Goal: Transaction & Acquisition: Purchase product/service

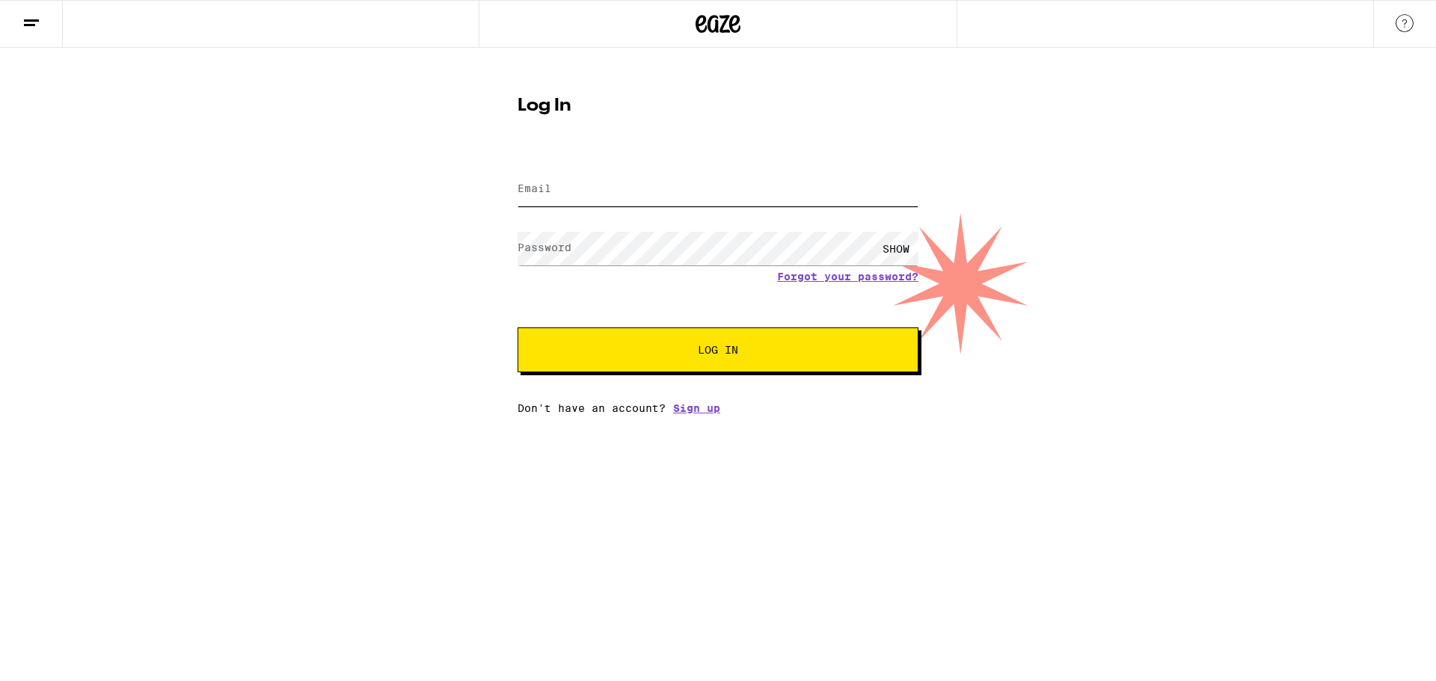
click at [607, 198] on input "Email" at bounding box center [717, 190] width 401 height 34
drag, startPoint x: 466, startPoint y: 266, endPoint x: 511, endPoint y: 230, distance: 57.9
click at [466, 266] on div "Log In Email Email Password Password SHOW Forgot your password? Log In Don't ha…" at bounding box center [718, 231] width 1436 height 366
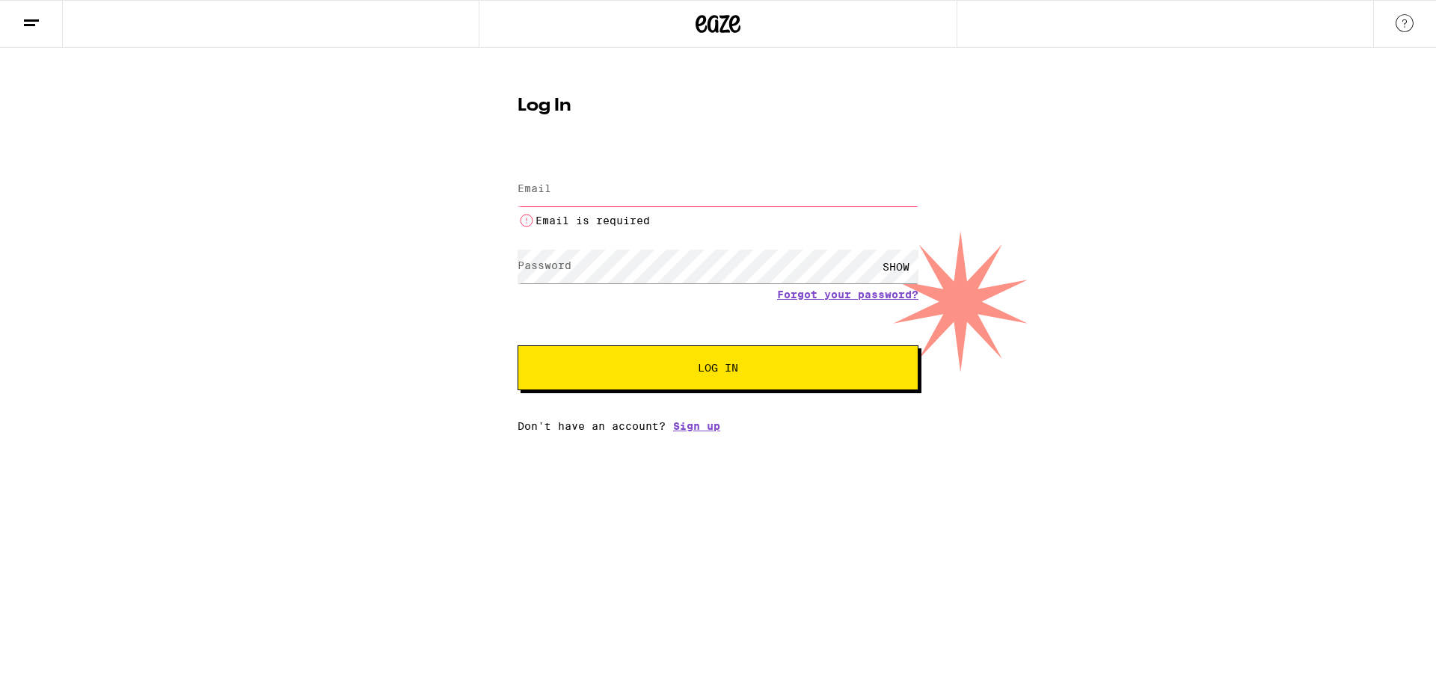
click at [566, 170] on div "Email is required" at bounding box center [717, 198] width 401 height 62
click at [550, 191] on label "Email" at bounding box center [534, 188] width 34 height 12
click at [593, 196] on input "Email" at bounding box center [717, 190] width 401 height 34
type input "[EMAIL_ADDRESS][DOMAIN_NAME]"
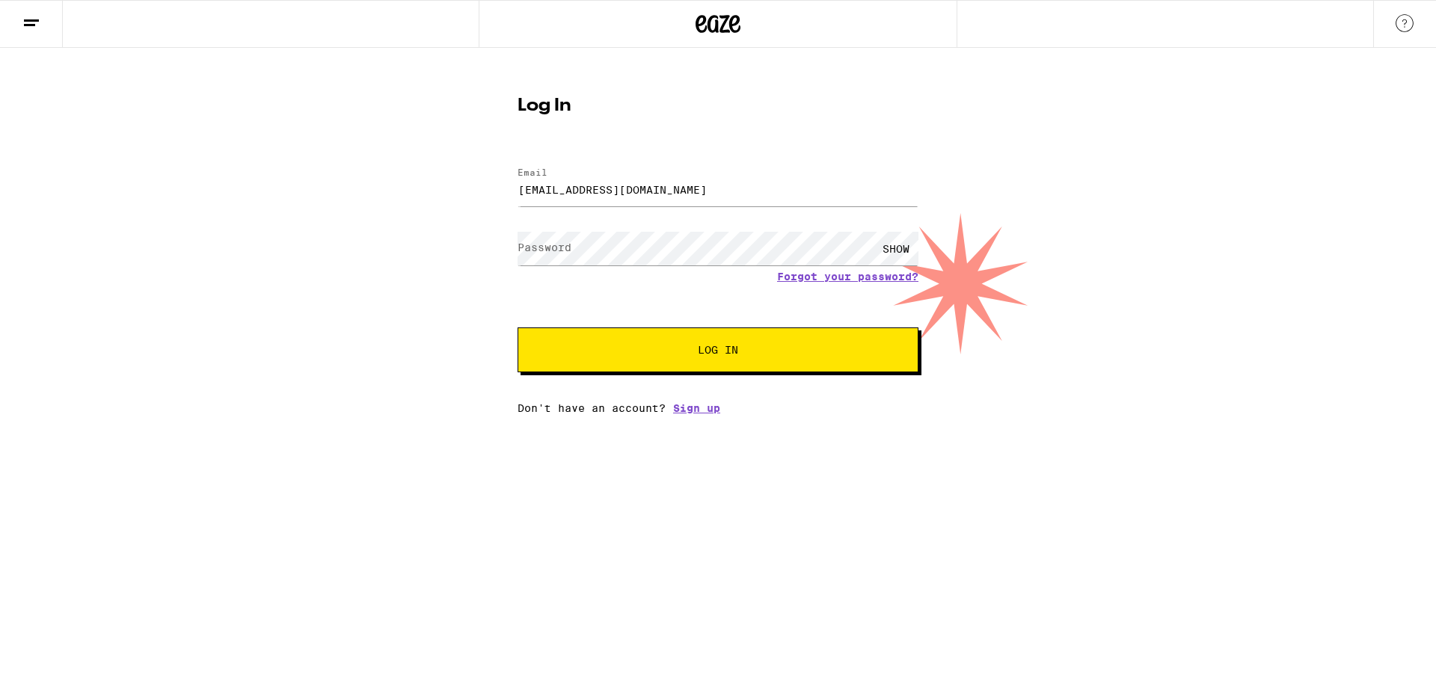
click at [573, 261] on div "SHOW" at bounding box center [717, 249] width 401 height 44
click at [517, 328] on button "Log In" at bounding box center [717, 350] width 401 height 45
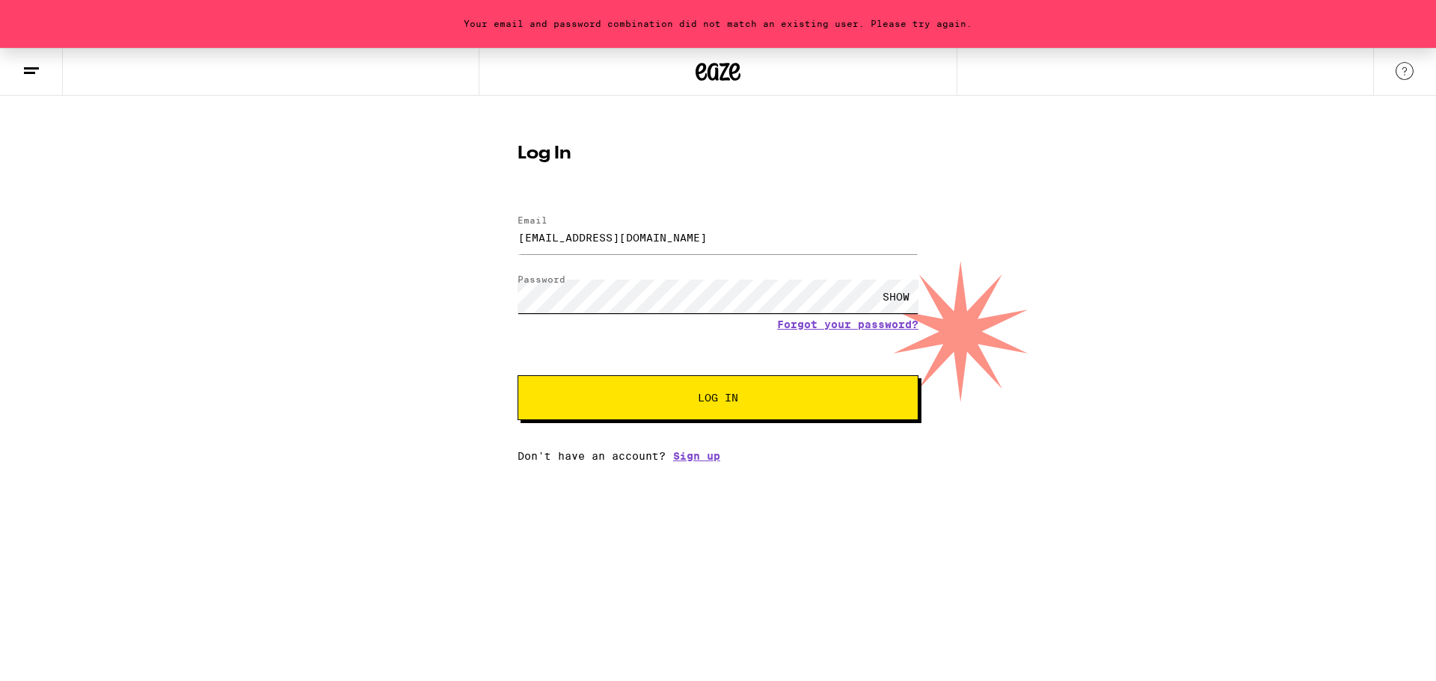
click at [517, 375] on button "Log In" at bounding box center [717, 397] width 401 height 45
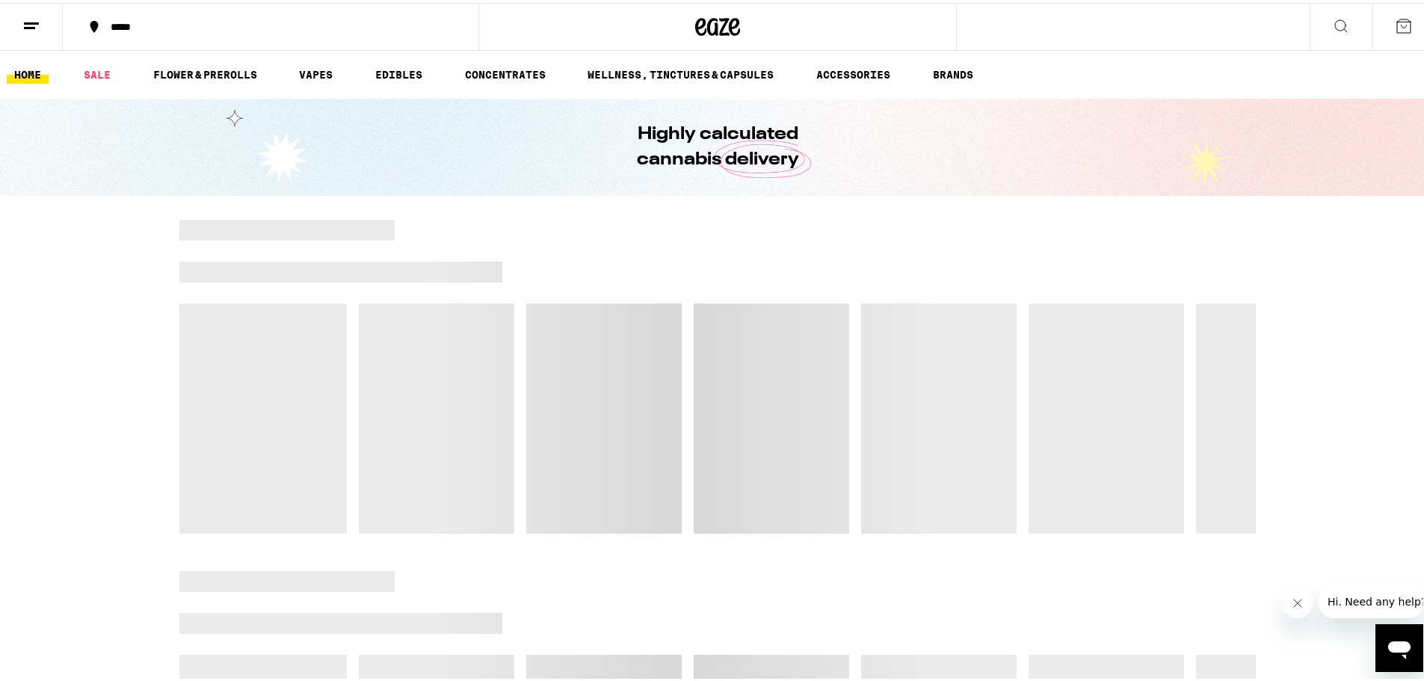
click at [176, 34] on button "*****" at bounding box center [271, 23] width 416 height 45
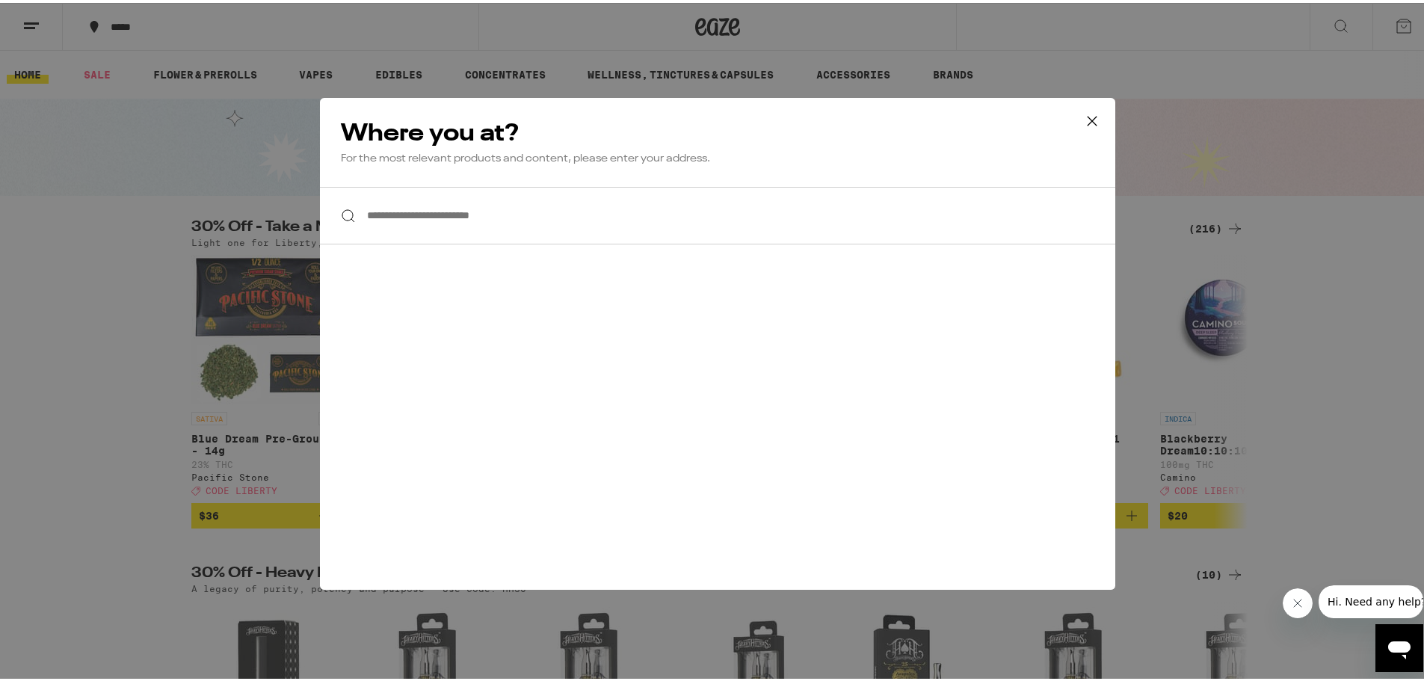
click at [523, 235] on input "**********" at bounding box center [718, 213] width 796 height 58
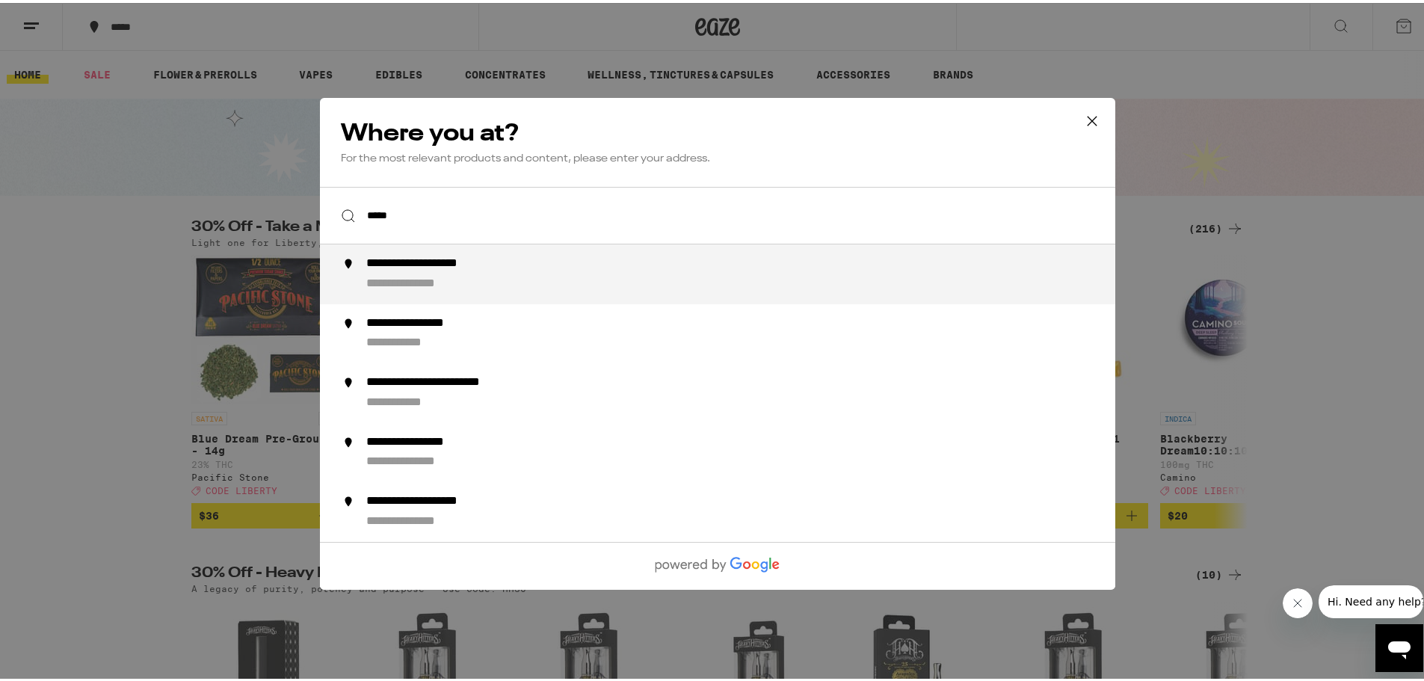
type input "*****"
click at [93, 203] on div "**********" at bounding box center [718, 340] width 1436 height 681
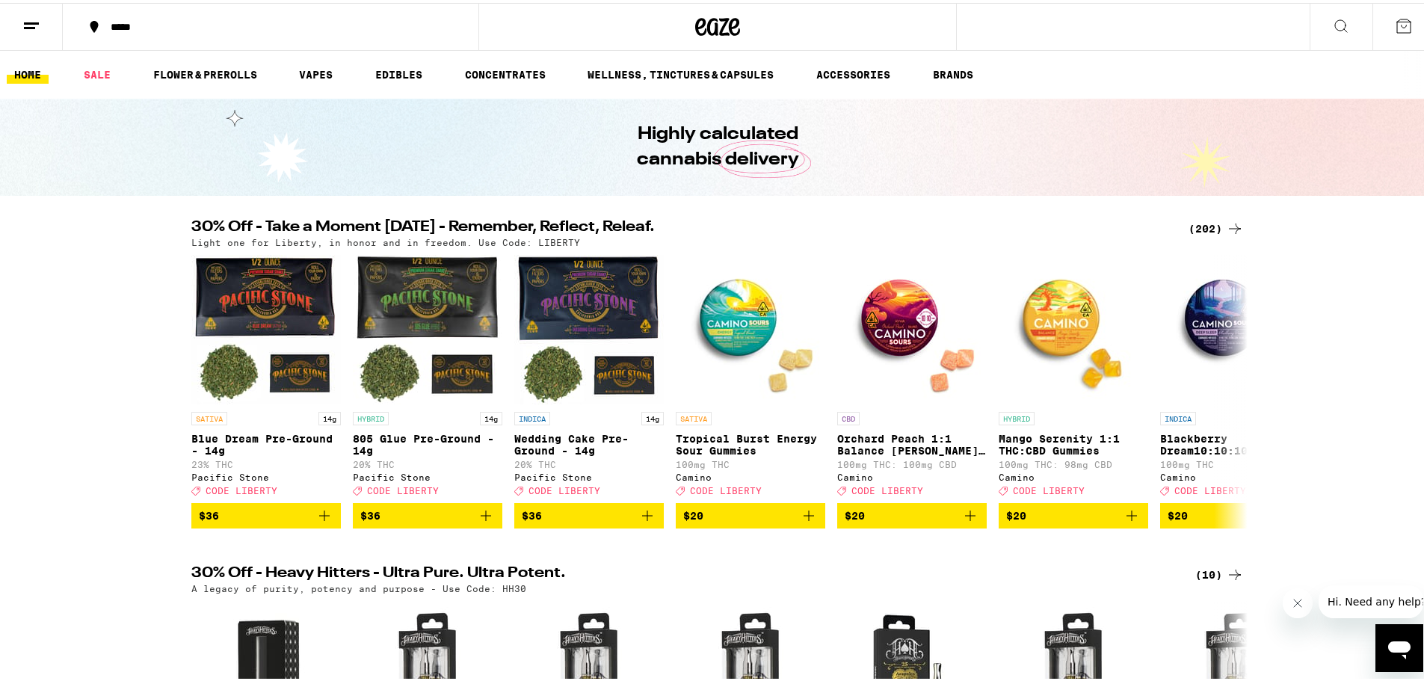
click at [112, 23] on div "*****" at bounding box center [278, 24] width 350 height 10
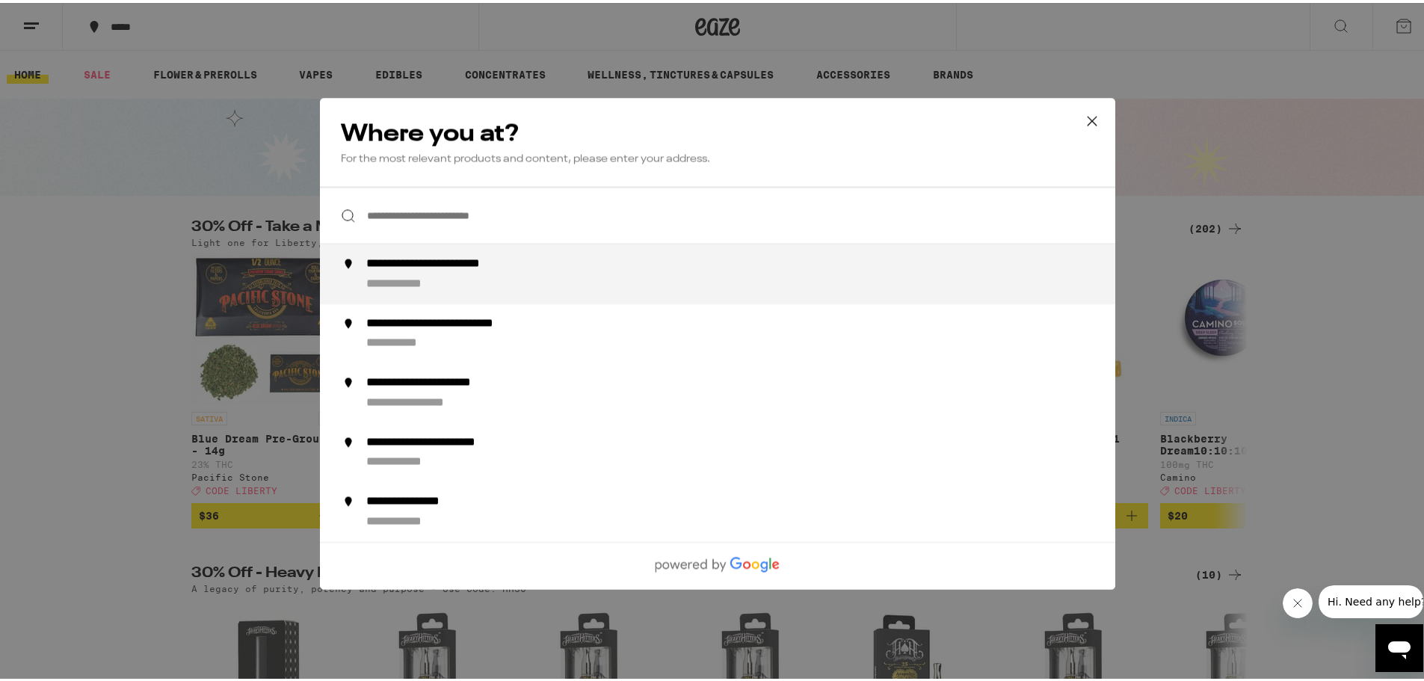
click at [553, 218] on input "**********" at bounding box center [718, 213] width 796 height 58
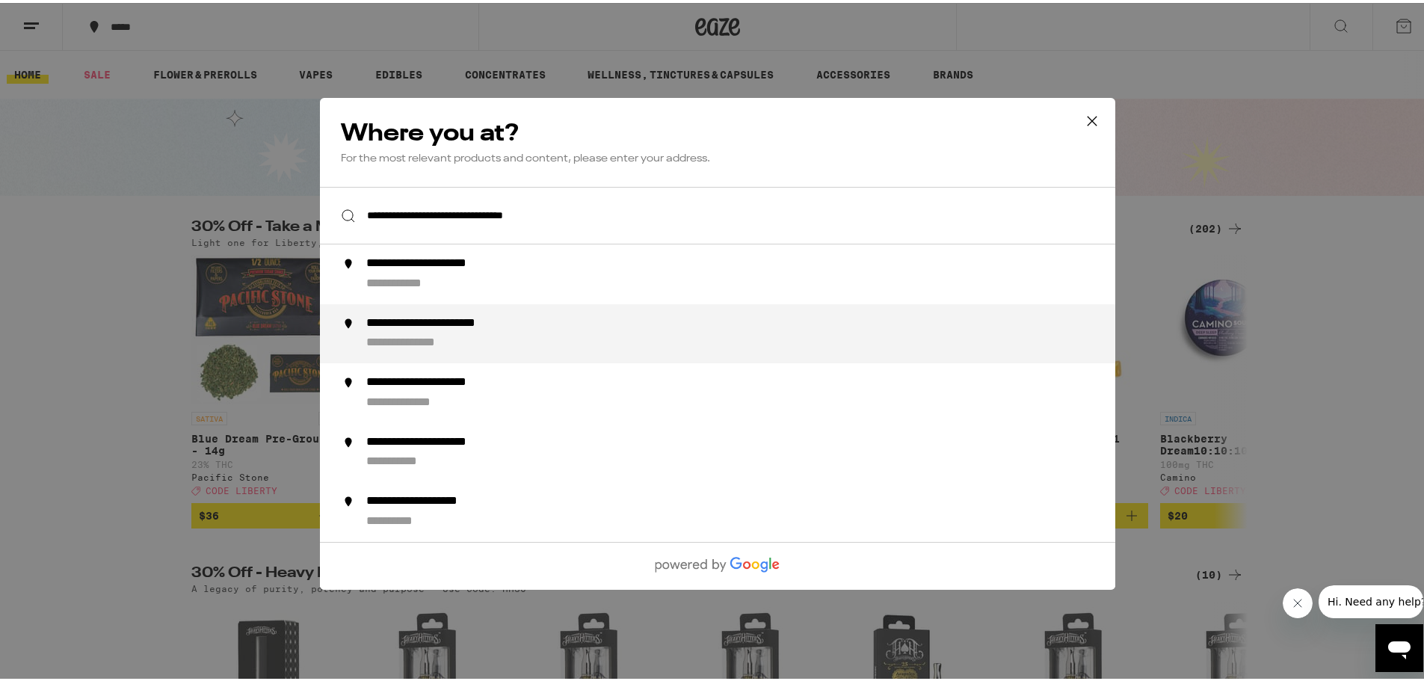
type input "**********"
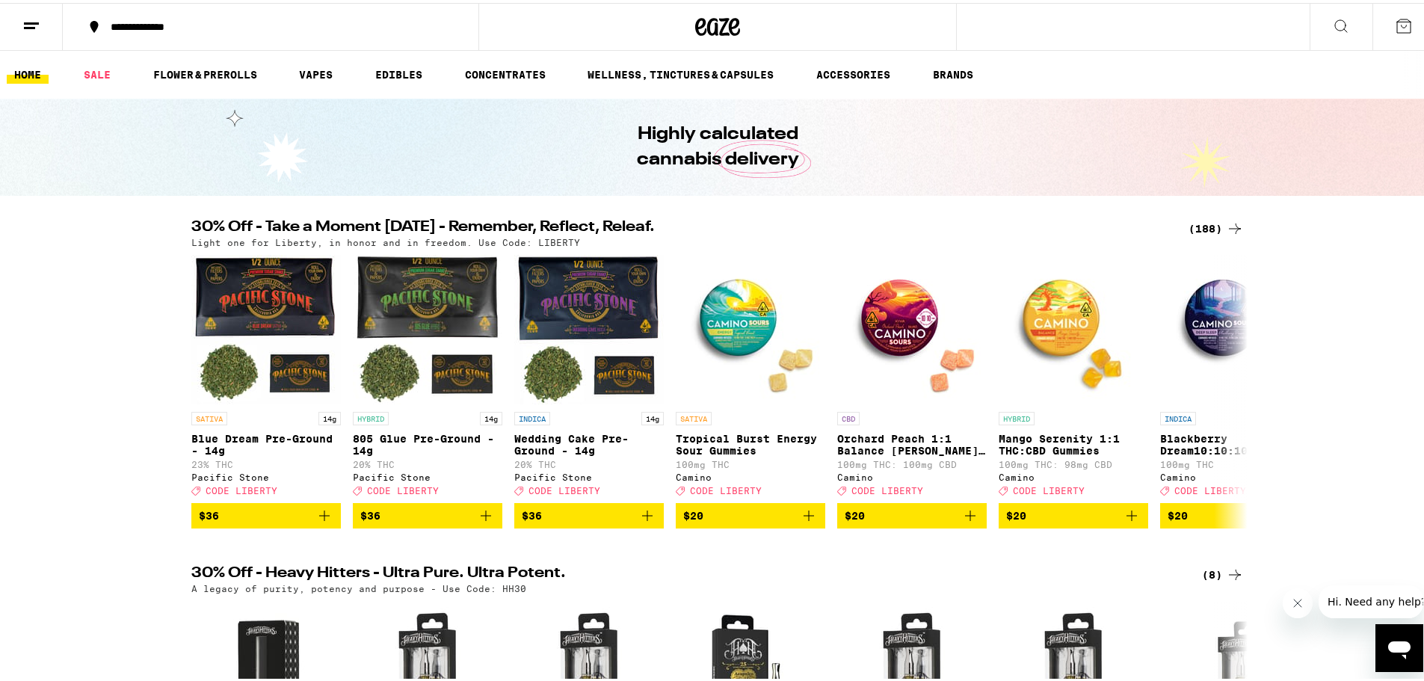
click at [96, 265] on div "30% Off - Take a Moment [DATE] - Remember, Reflect, Releaf. (188) Light one for…" at bounding box center [718, 371] width 1436 height 309
drag, startPoint x: 1335, startPoint y: 307, endPoint x: 1234, endPoint y: 245, distance: 119.1
click at [1335, 307] on div "30% Off - Take a Moment [DATE] - Remember, Reflect, Releaf. (188) Light one for…" at bounding box center [718, 371] width 1436 height 309
click at [1210, 221] on div "(188)" at bounding box center [1216, 226] width 55 height 18
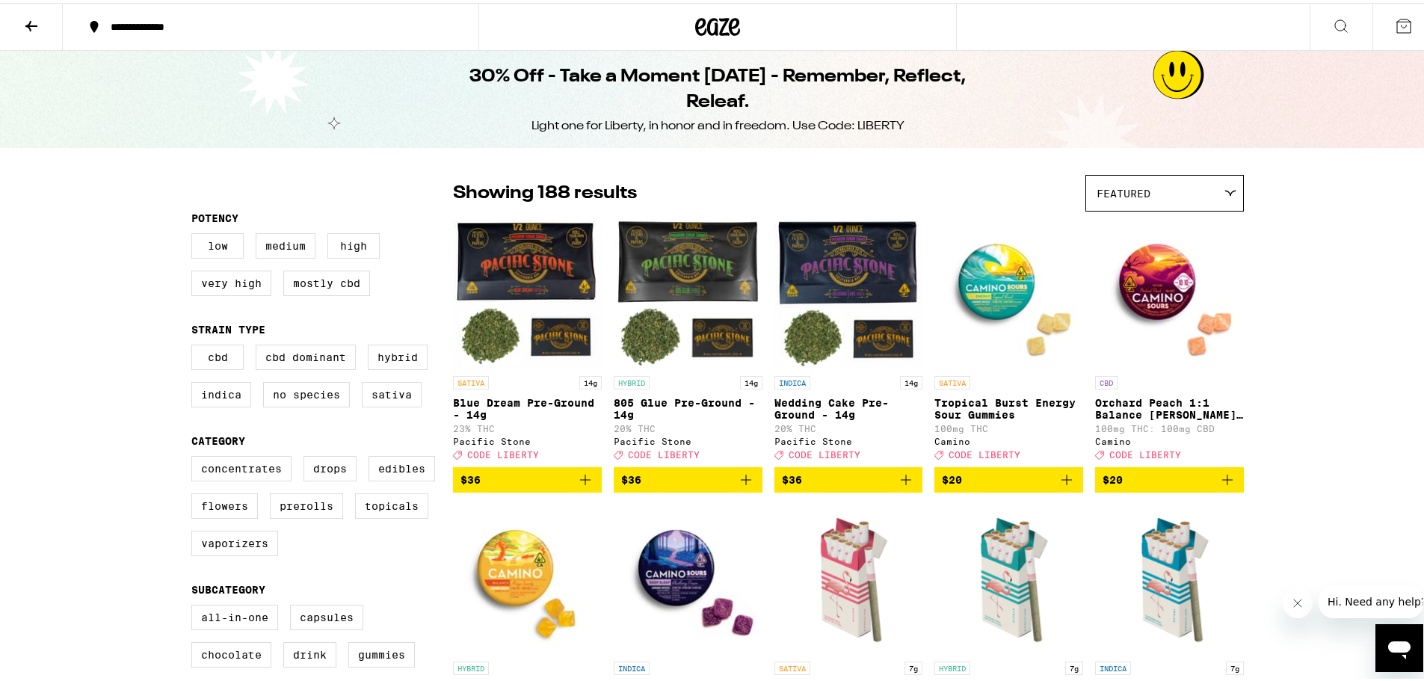
click at [1201, 180] on div "Featured" at bounding box center [1164, 190] width 157 height 35
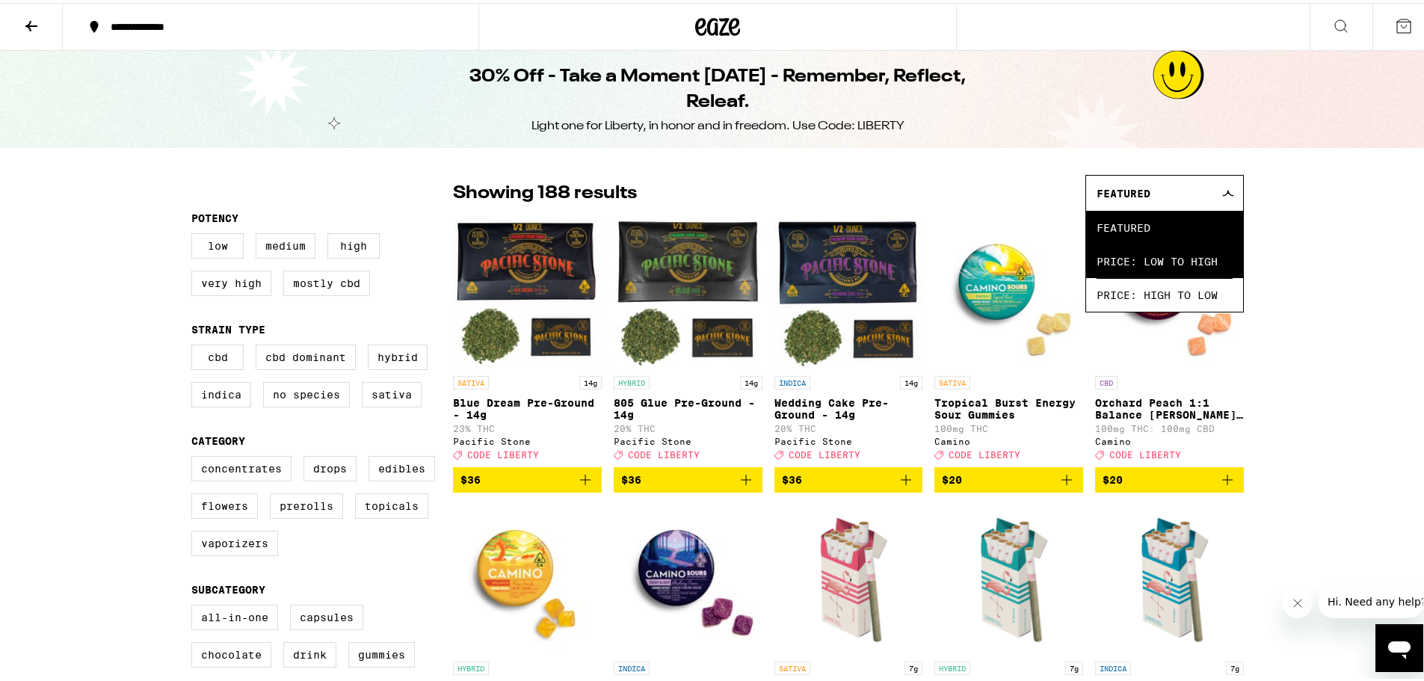
click at [1176, 249] on span "Price: Low to High" at bounding box center [1165, 259] width 136 height 34
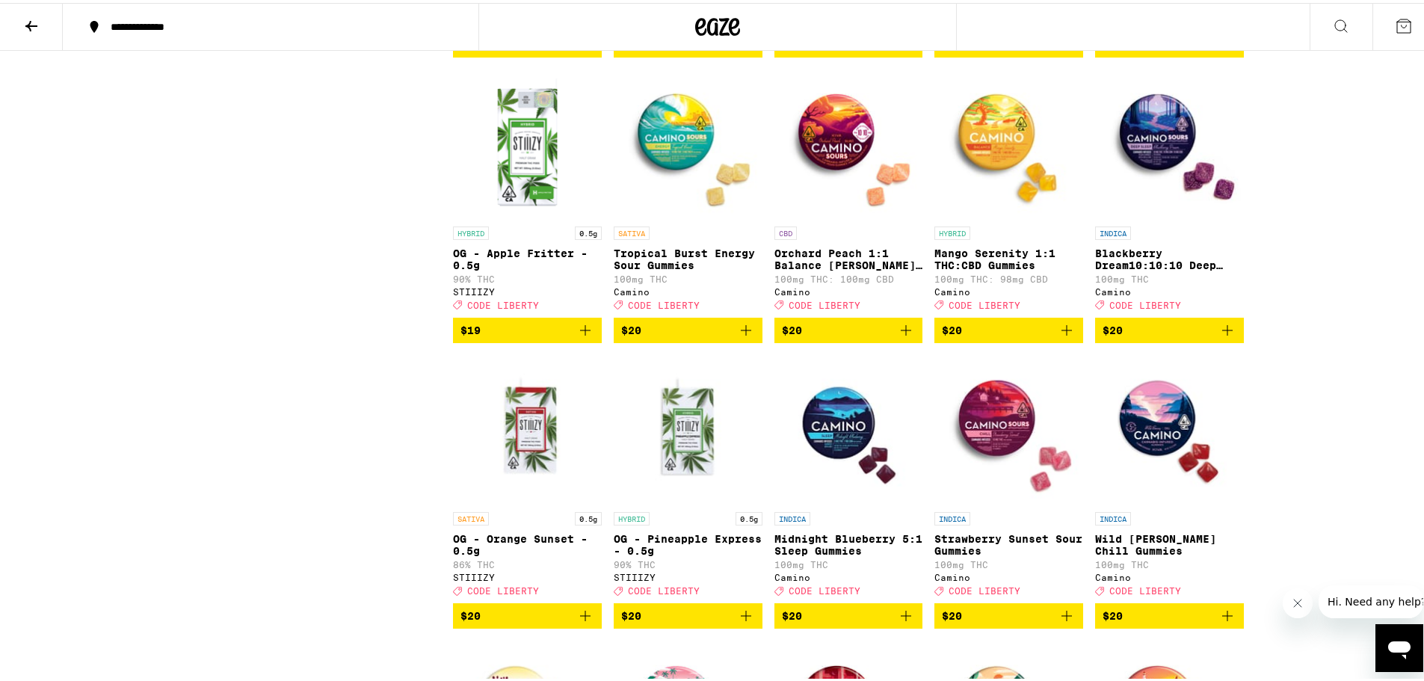
scroll to position [3290, 0]
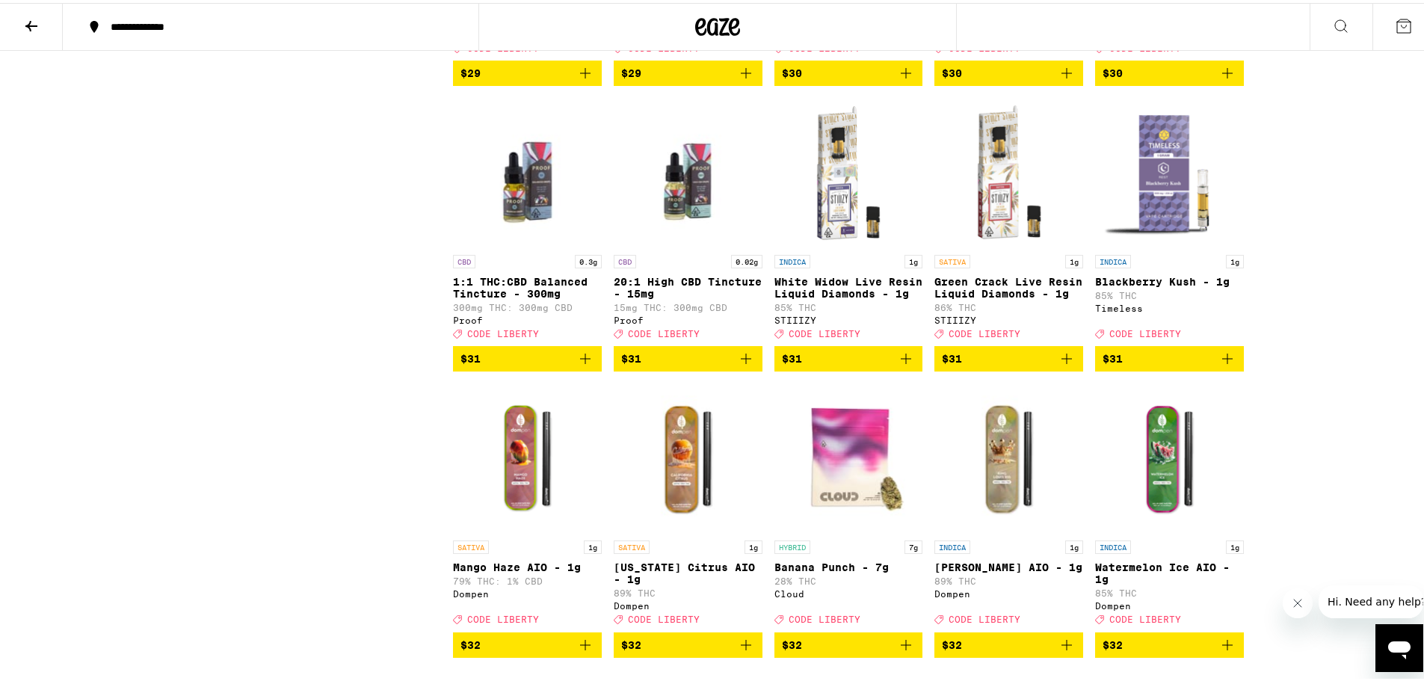
scroll to position [6655, 0]
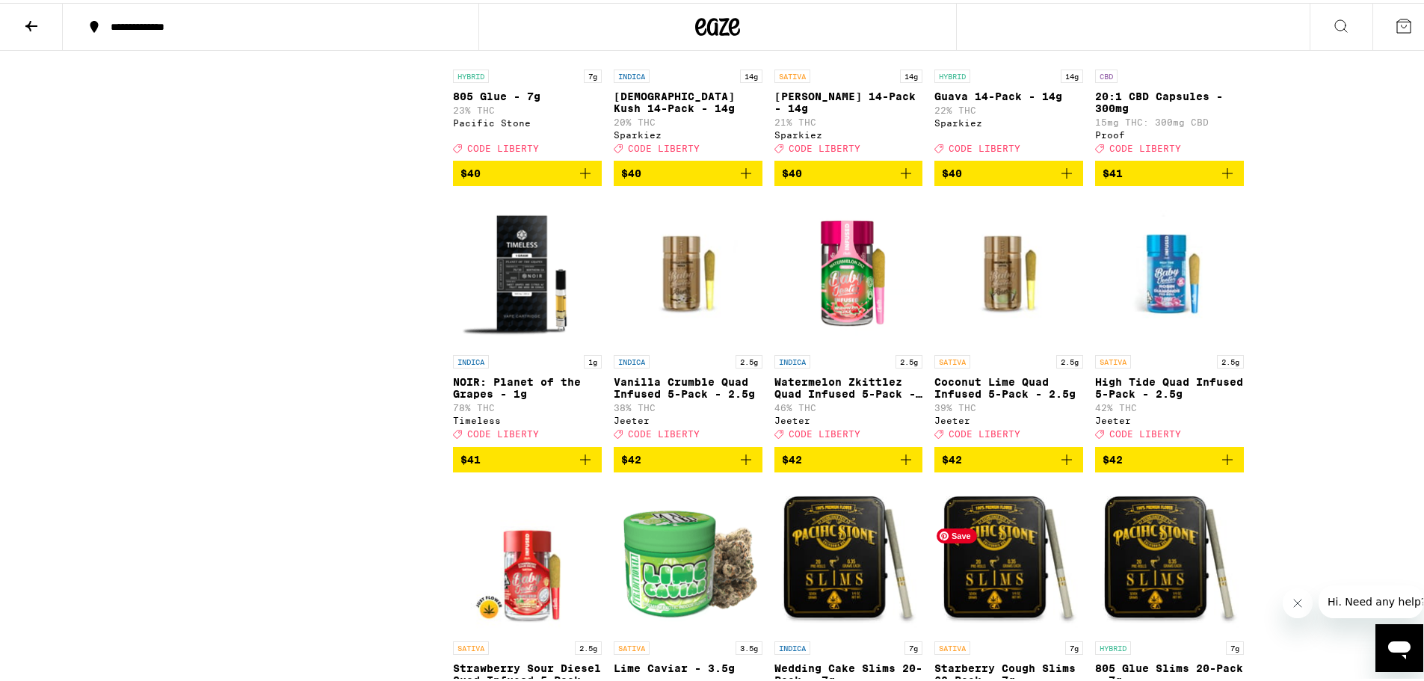
scroll to position [8823, 0]
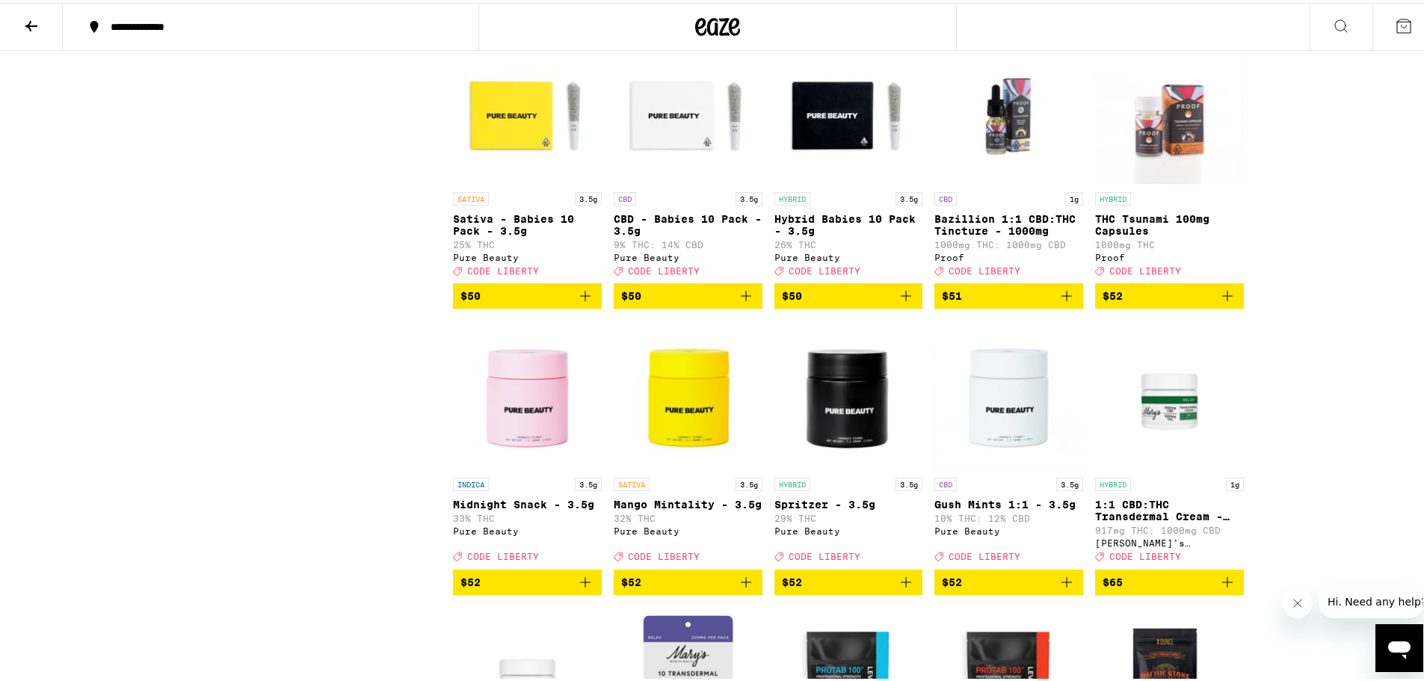
scroll to position [9870, 0]
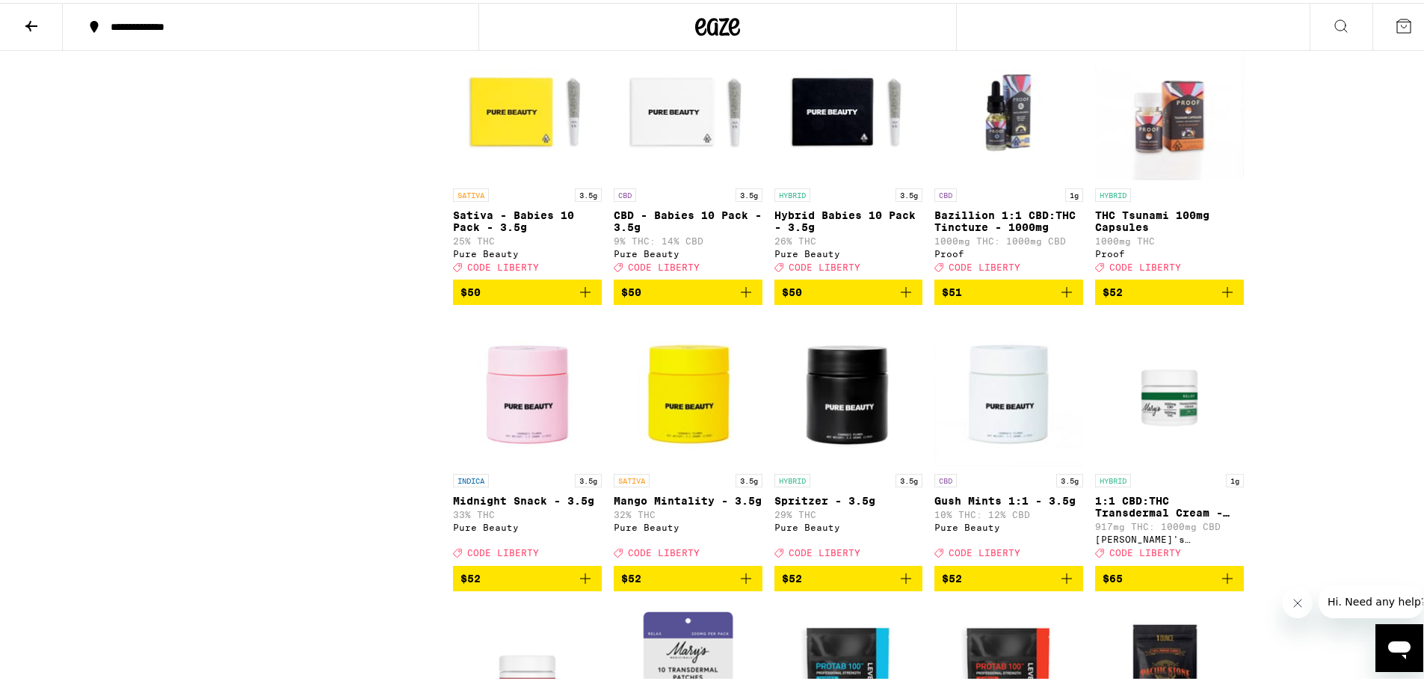
drag, startPoint x: 1311, startPoint y: 417, endPoint x: 1300, endPoint y: 406, distance: 15.3
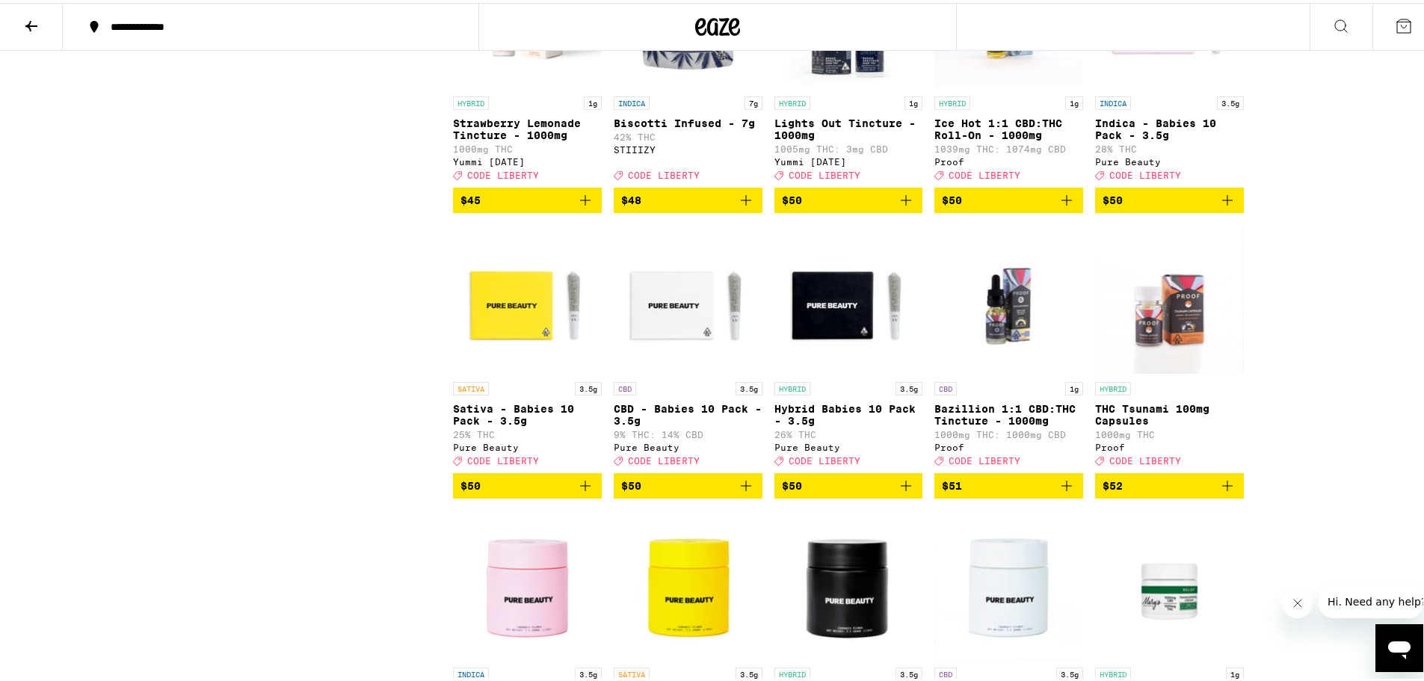
scroll to position [9673, 0]
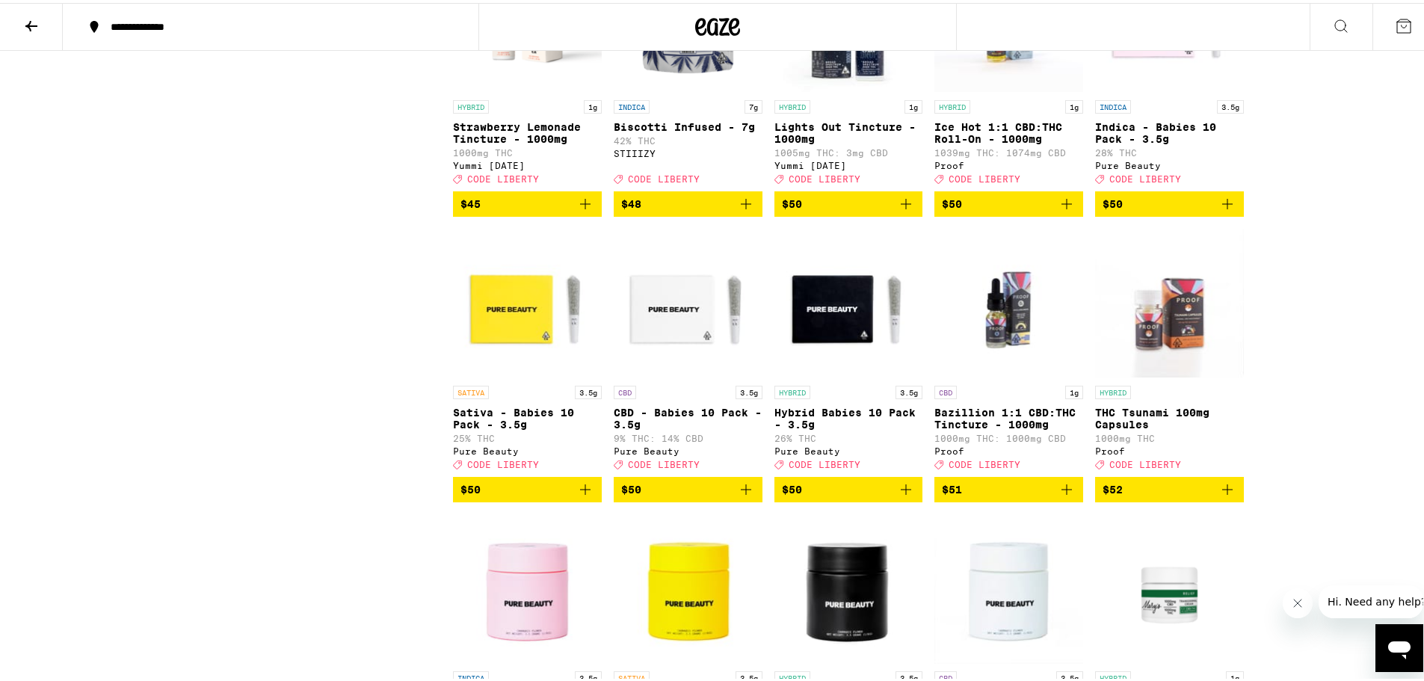
click at [743, 206] on icon "Add to bag" at bounding box center [746, 201] width 10 height 10
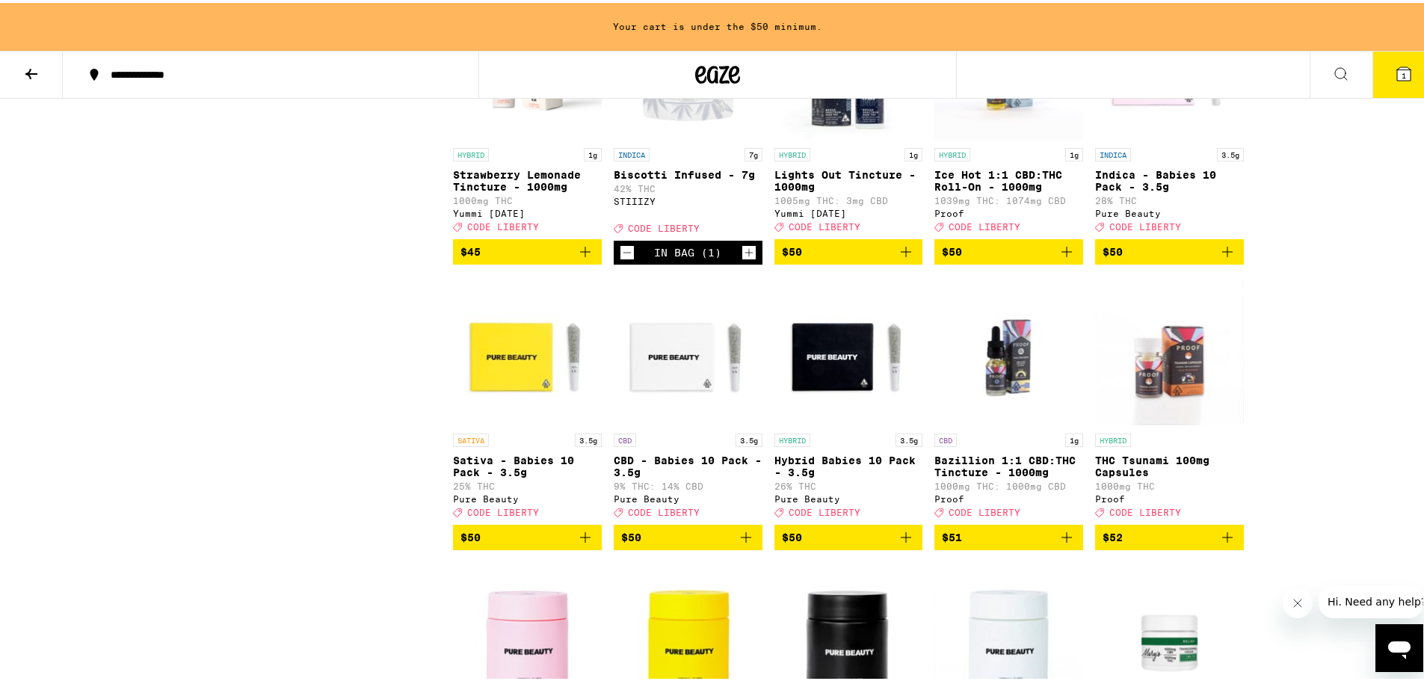
scroll to position [9721, 0]
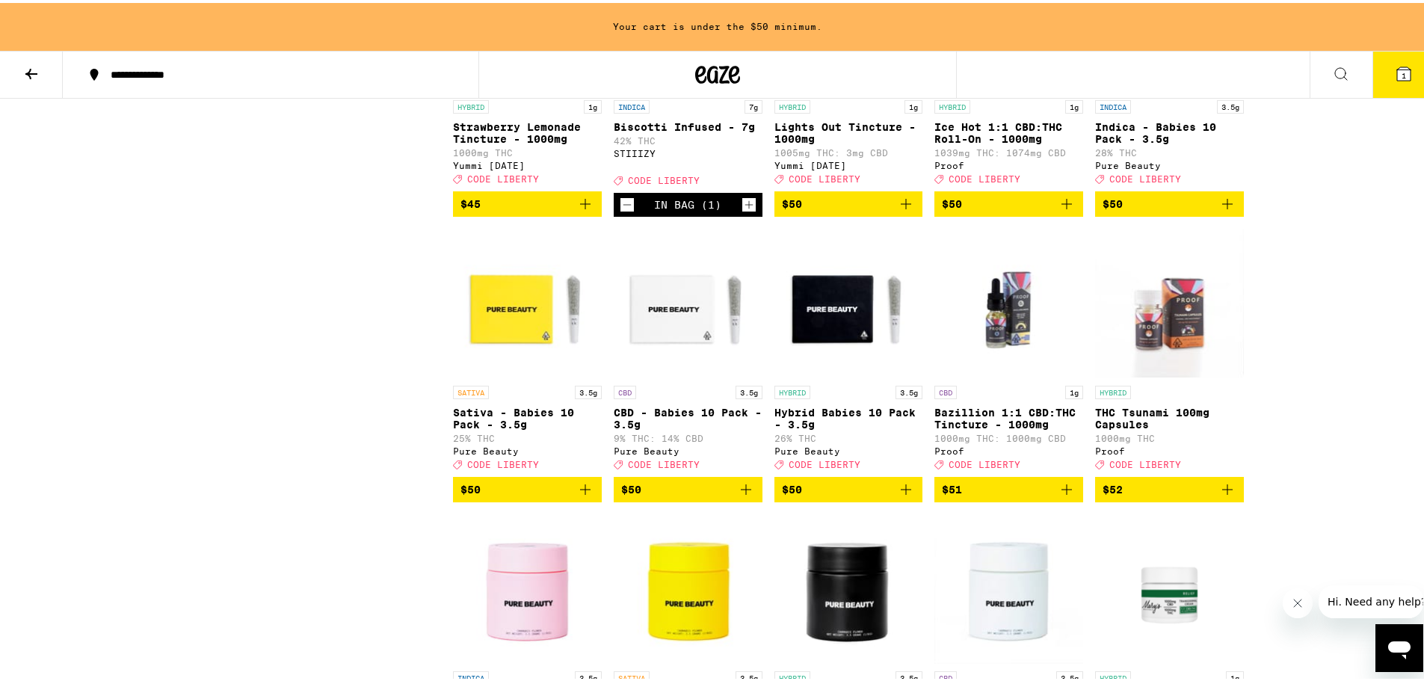
click at [1405, 79] on button "1" at bounding box center [1404, 72] width 63 height 46
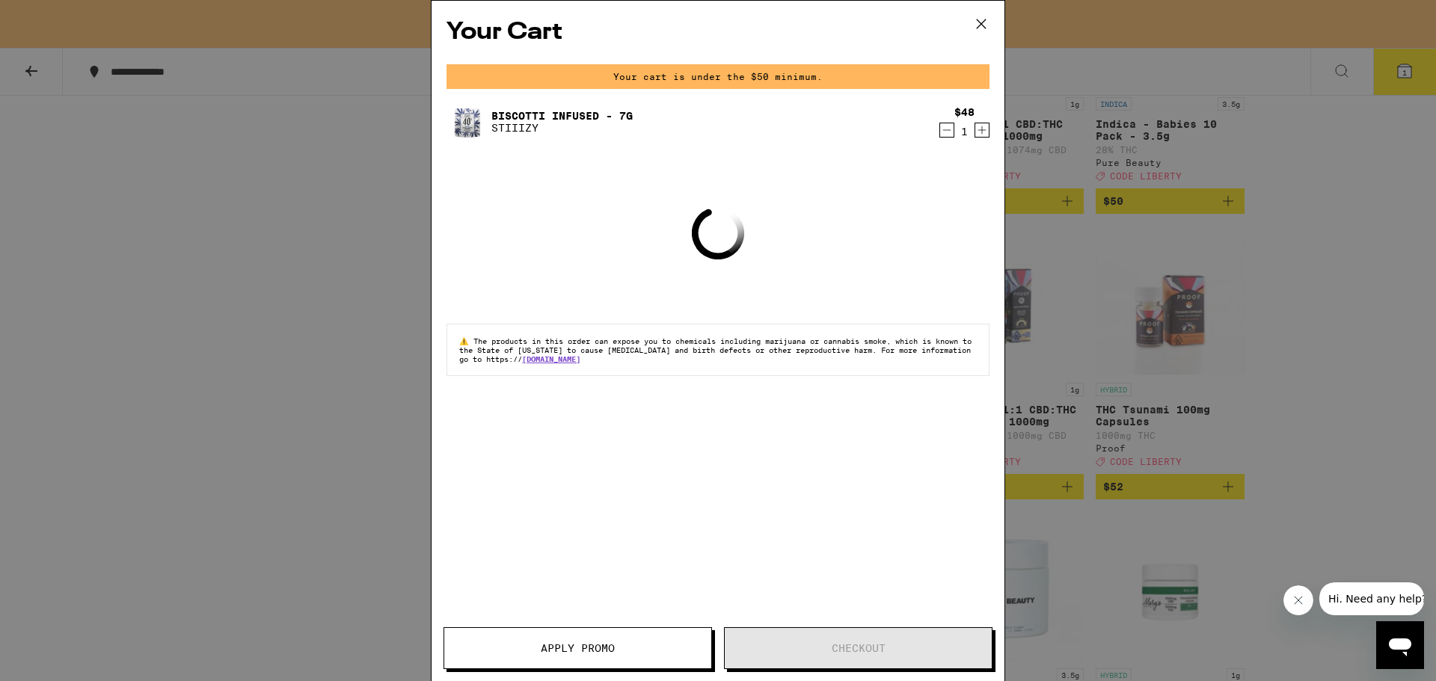
click at [992, 17] on button at bounding box center [981, 25] width 46 height 48
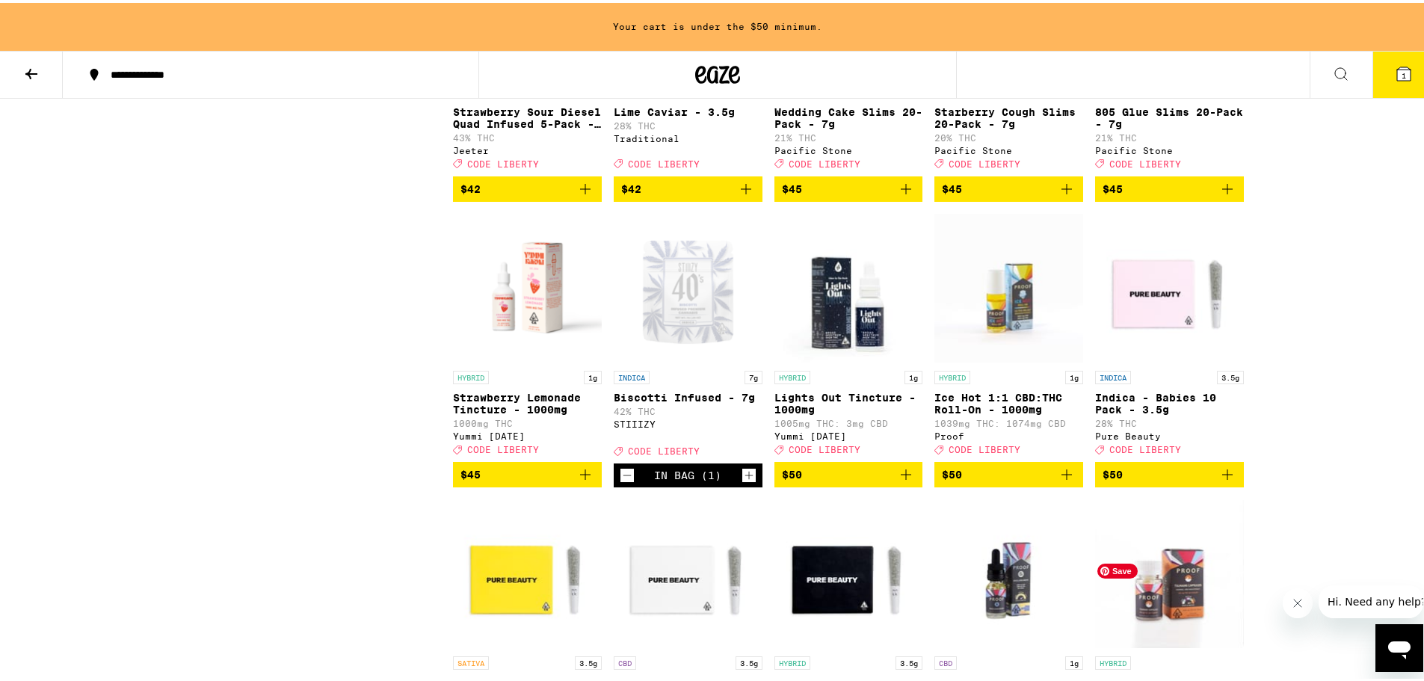
scroll to position [9422, 0]
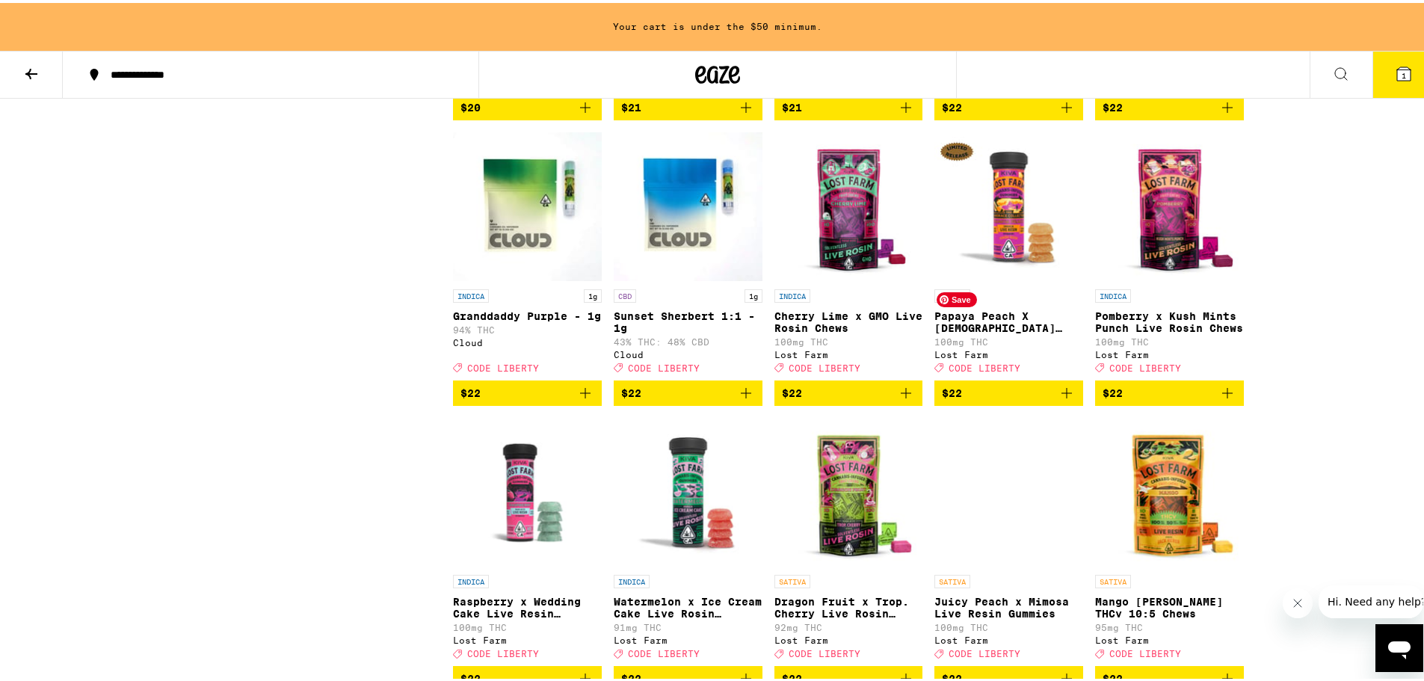
scroll to position [3888, 0]
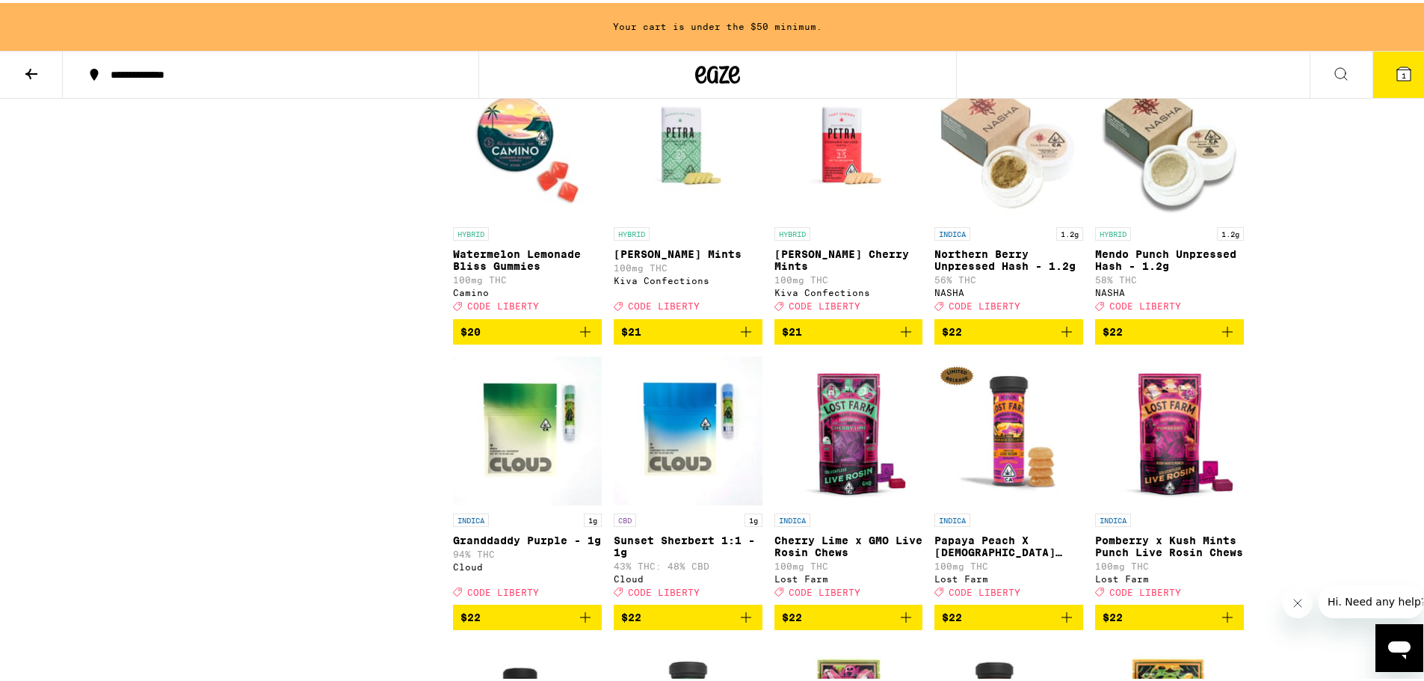
drag, startPoint x: 1347, startPoint y: 274, endPoint x: 1271, endPoint y: 300, distance: 79.9
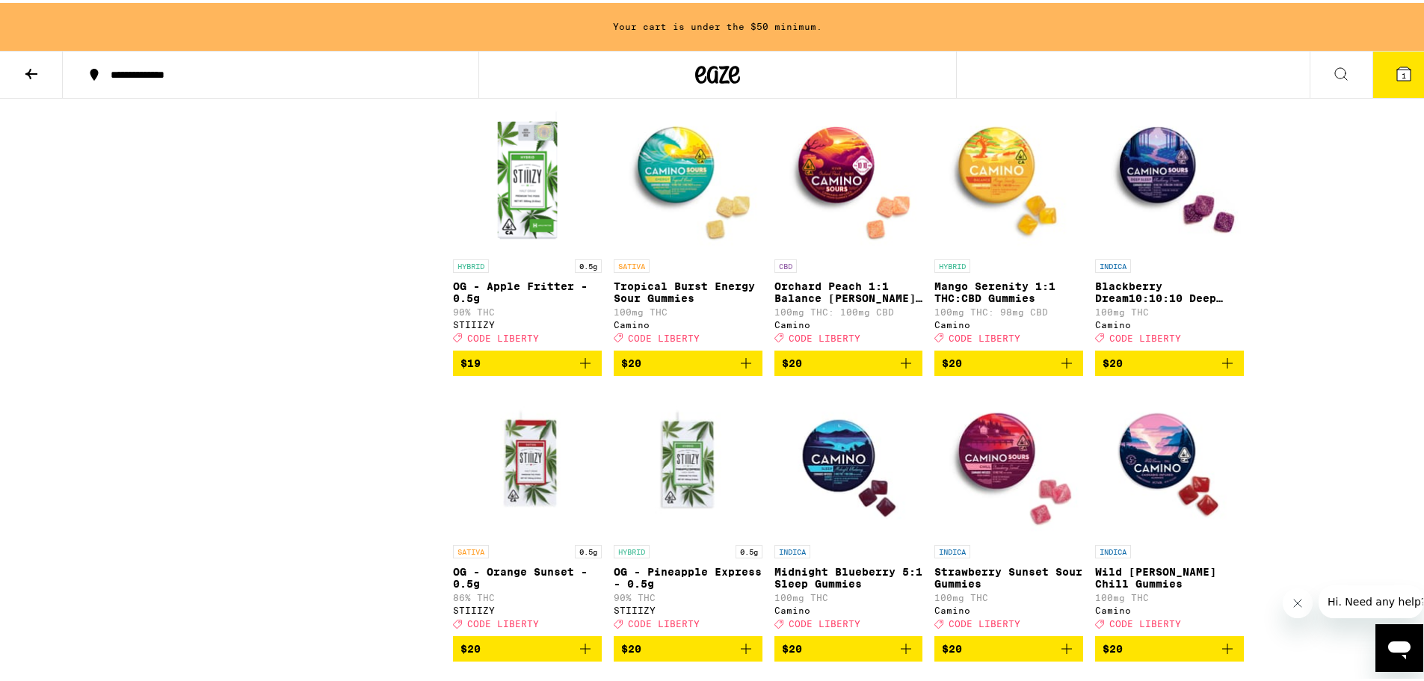
scroll to position [2991, 0]
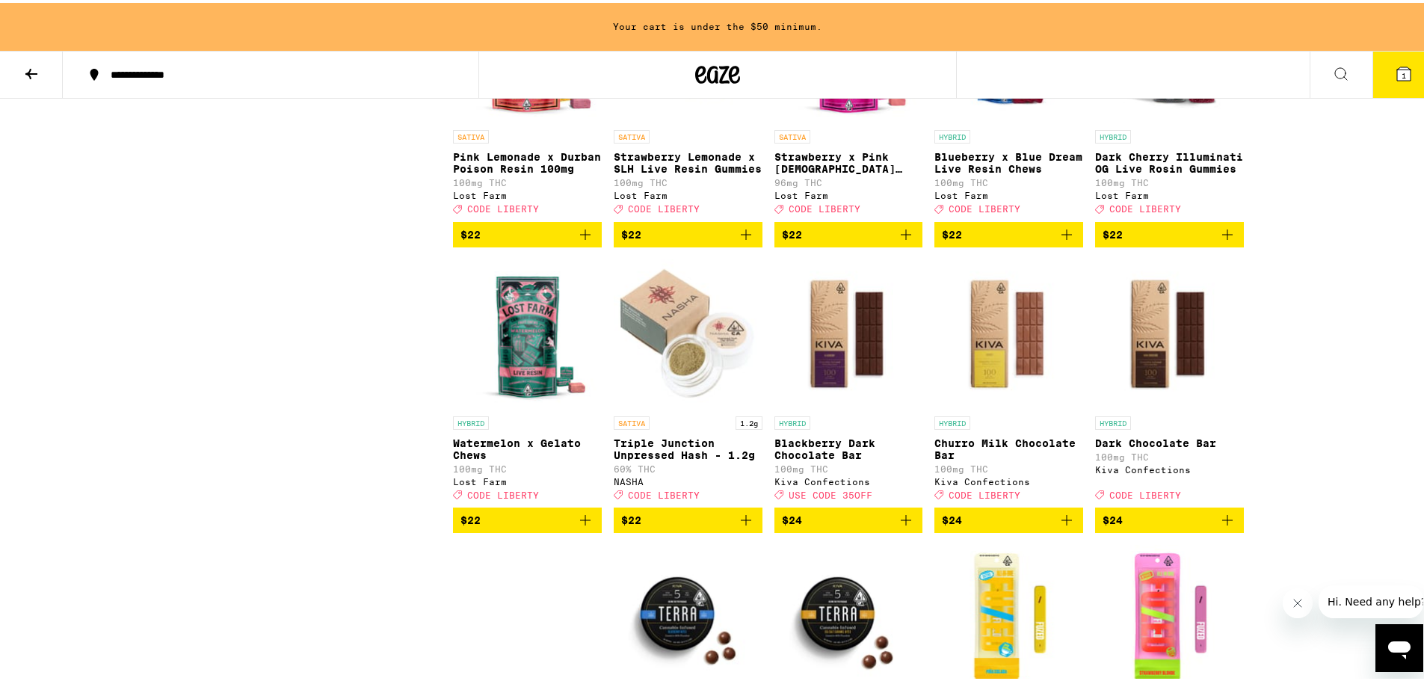
scroll to position [4786, 0]
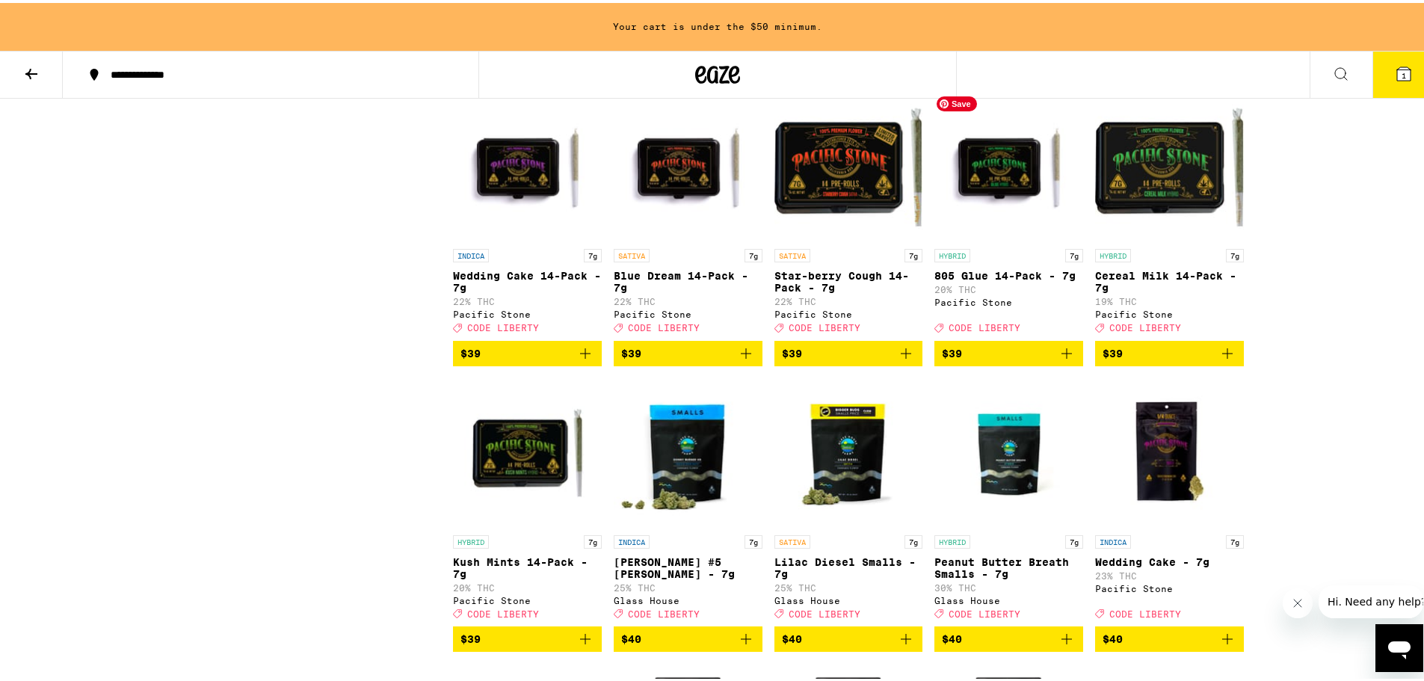
scroll to position [8300, 0]
